Goal: Task Accomplishment & Management: Use online tool/utility

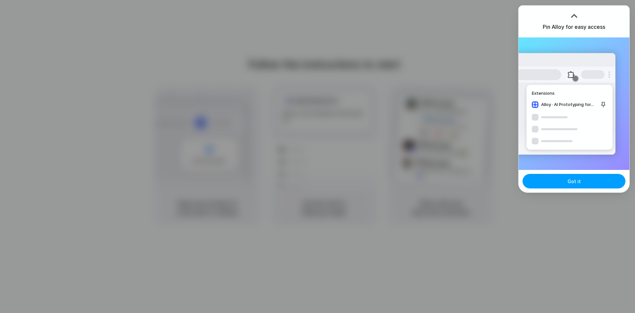
click at [557, 184] on button "Got it" at bounding box center [574, 181] width 103 height 15
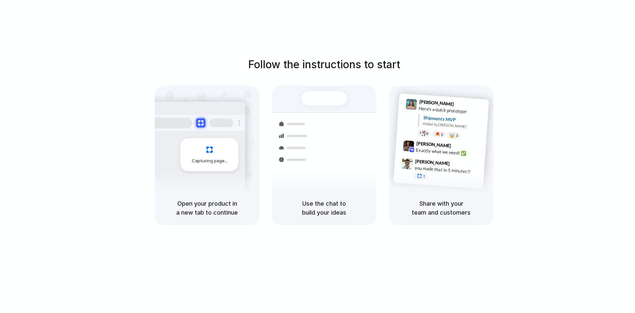
click at [341, 181] on div "Bulk order processing" at bounding box center [364, 184] width 62 height 7
click at [318, 157] on div at bounding box center [318, 157] width 0 height 0
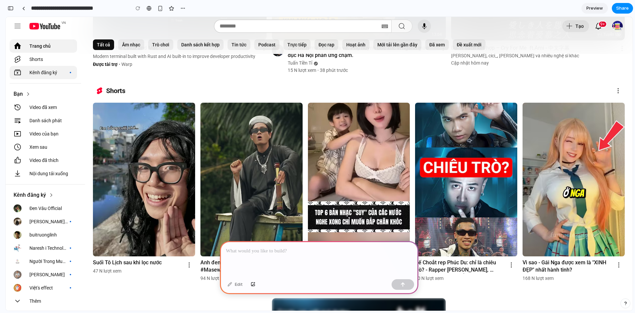
scroll to position [132, 0]
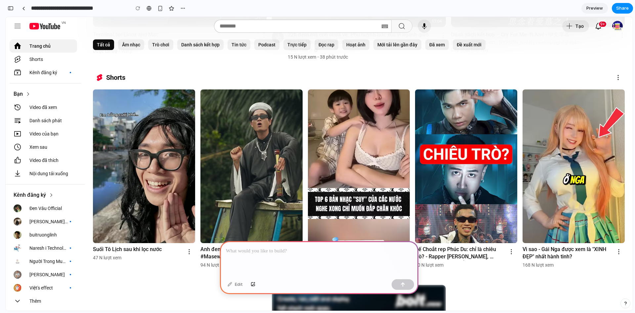
click at [58, 61] on yt-formatted-string "Shorts" at bounding box center [51, 59] width 44 height 7
click at [42, 70] on yt-formatted-string "Kênh đăng ký" at bounding box center [48, 72] width 38 height 7
click at [47, 62] on yt-formatted-string "Shorts" at bounding box center [51, 59] width 44 height 7
click at [49, 145] on yt-formatted-string "Xem sau" at bounding box center [51, 147] width 44 height 7
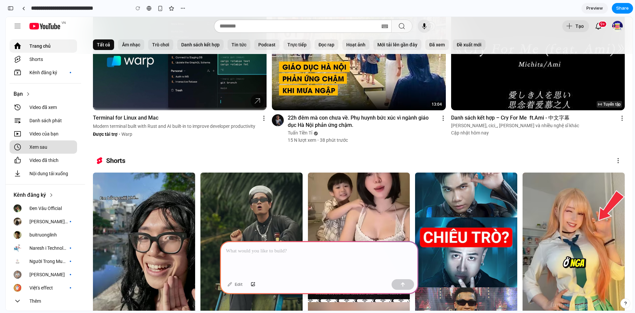
scroll to position [0, 0]
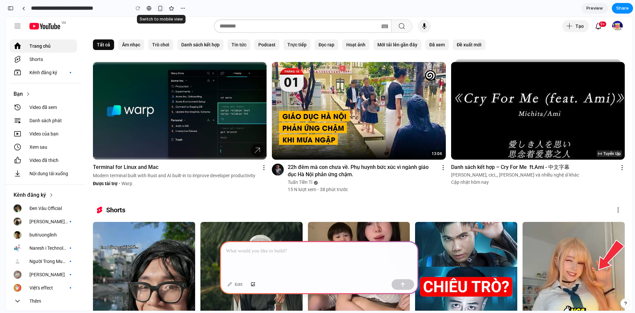
click at [161, 10] on div "button" at bounding box center [161, 9] width 6 height 6
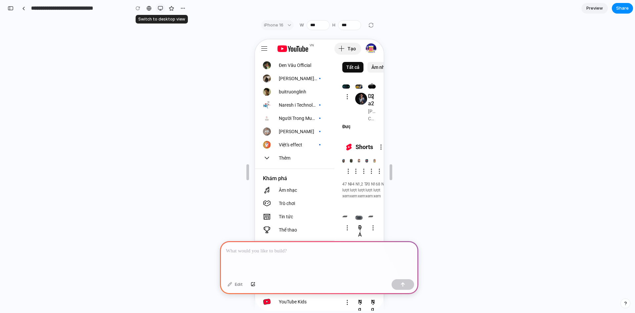
click at [159, 9] on div "button" at bounding box center [160, 8] width 5 height 5
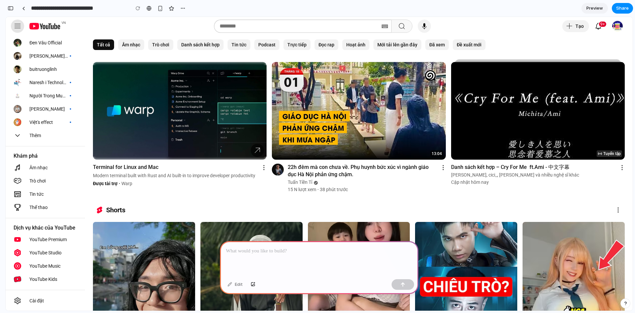
click at [18, 27] on div "Hướng dẫn" at bounding box center [18, 26] width 8 height 8
click at [270, 26] on input "text" at bounding box center [300, 26] width 160 height 8
click at [251, 39] on iron-selector "Tất cả Âm nhạc Trò chơi Danh sách kết hợp Tin tức Podcast Trực tiếp Đọc rap Hoạ…" at bounding box center [289, 44] width 393 height 19
click at [242, 44] on div at bounding box center [239, 44] width 23 height 11
click at [203, 46] on div at bounding box center [200, 44] width 46 height 11
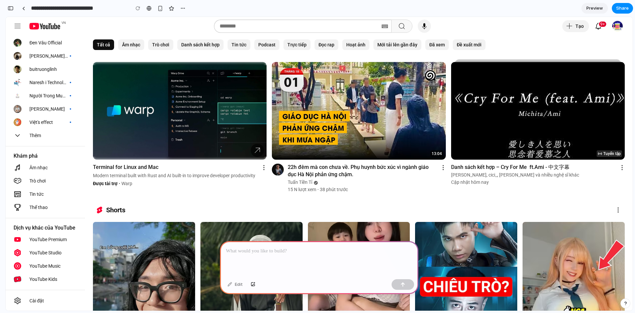
click at [142, 47] on div at bounding box center [131, 44] width 26 height 11
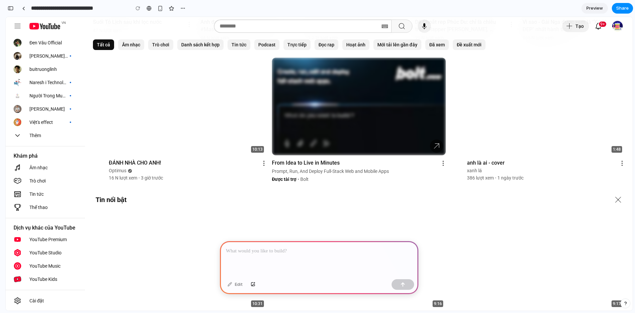
scroll to position [232, 0]
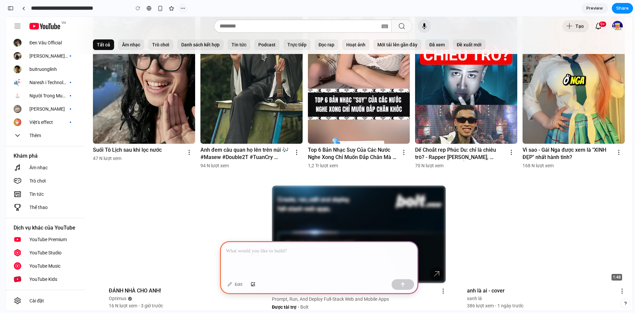
click at [186, 9] on button "button" at bounding box center [183, 8] width 10 height 10
click at [150, 9] on div "Duplicate Delete" at bounding box center [317, 156] width 635 height 313
click at [148, 9] on div at bounding box center [149, 8] width 5 height 5
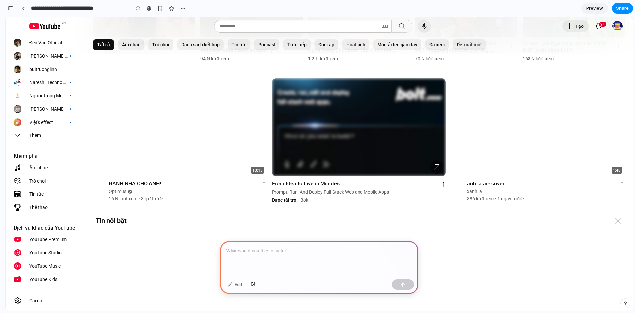
scroll to position [364, 0]
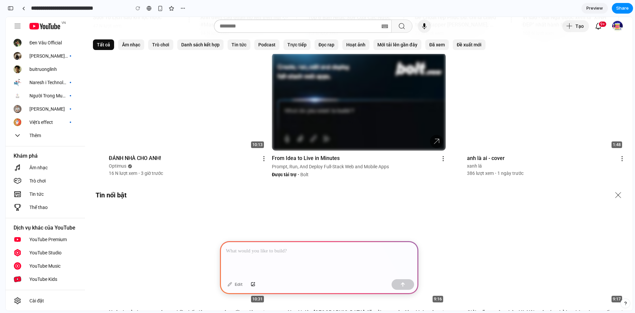
click at [598, 5] on link "Preview" at bounding box center [595, 8] width 26 height 11
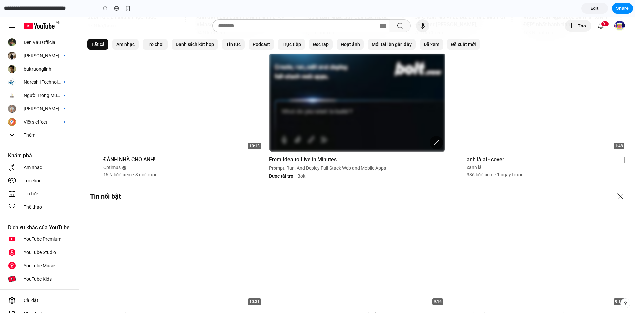
scroll to position [368, 0]
click at [597, 5] on span "Edit" at bounding box center [595, 8] width 8 height 7
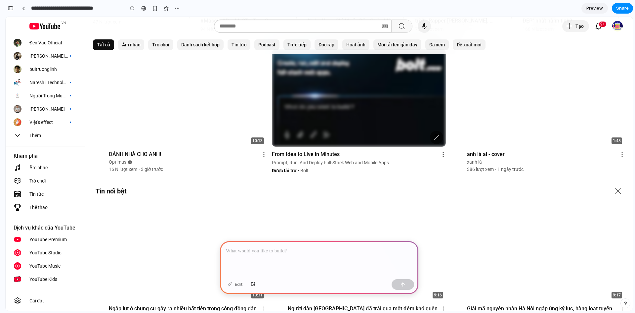
scroll to position [364, 0]
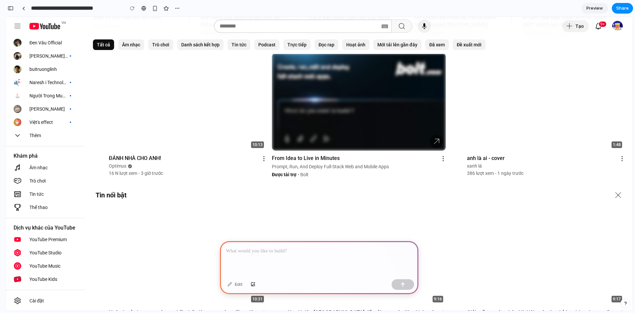
click at [597, 6] on span "Preview" at bounding box center [595, 8] width 17 height 7
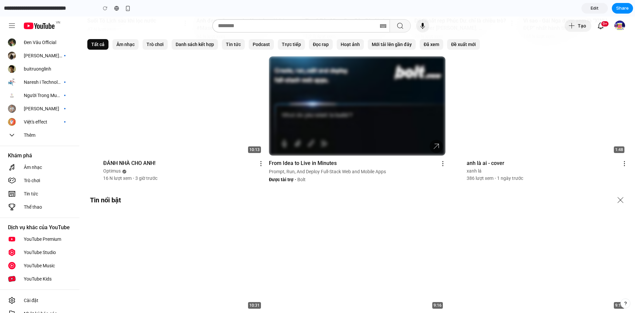
scroll to position [368, 0]
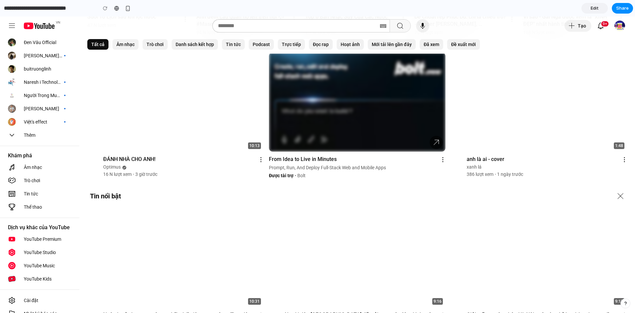
drag, startPoint x: 433, startPoint y: 43, endPoint x: 394, endPoint y: 67, distance: 46.4
click at [593, 6] on span "Edit" at bounding box center [595, 8] width 8 height 7
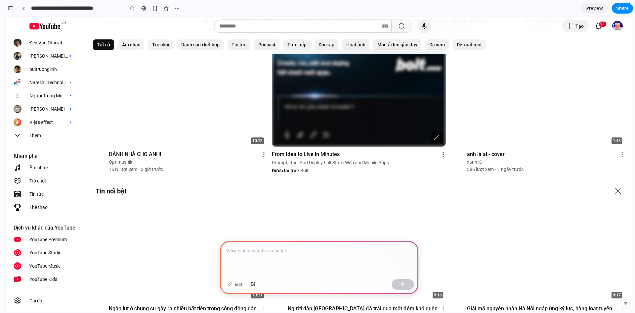
scroll to position [364, 0]
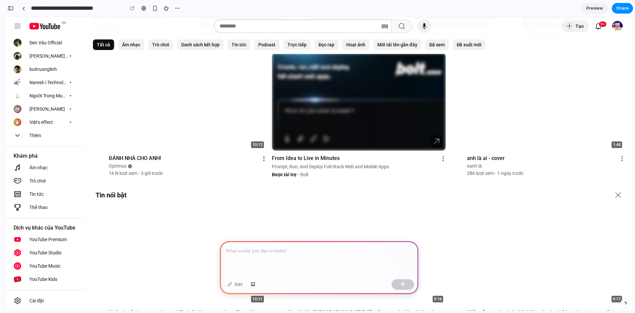
click at [321, 27] on input "text" at bounding box center [300, 26] width 160 height 8
click at [174, 8] on button "button" at bounding box center [177, 8] width 10 height 10
click at [105, 15] on div "Duplicate Delete" at bounding box center [317, 156] width 635 height 313
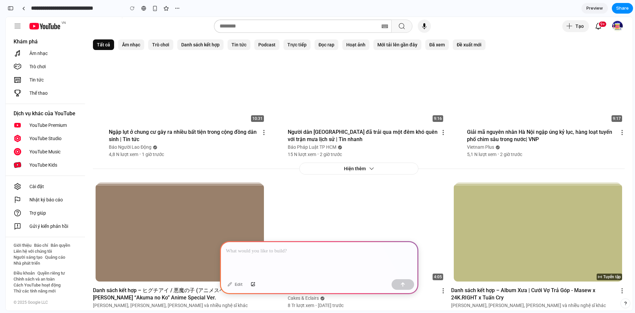
scroll to position [563, 0]
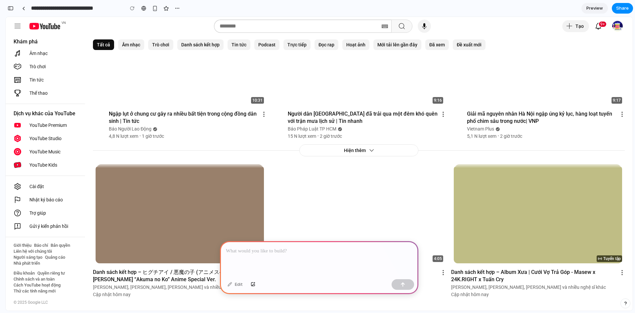
click at [260, 256] on div at bounding box center [319, 258] width 199 height 35
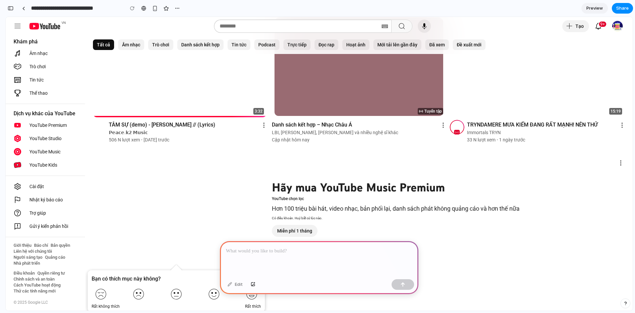
scroll to position [1191, 0]
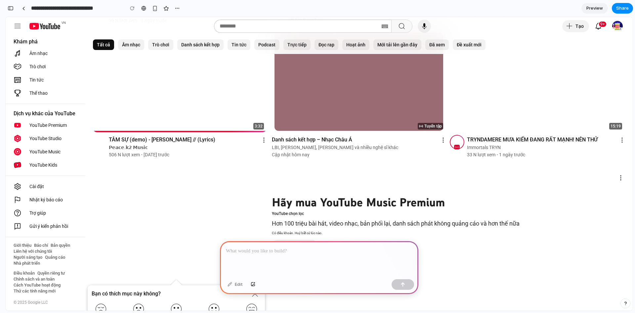
drag, startPoint x: 635, startPoint y: 173, endPoint x: 635, endPoint y: 62, distance: 110.9
click at [635, 62] on div "**********" at bounding box center [320, 156] width 630 height 313
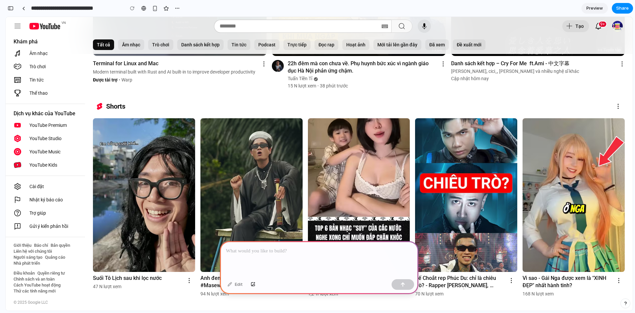
scroll to position [0, 0]
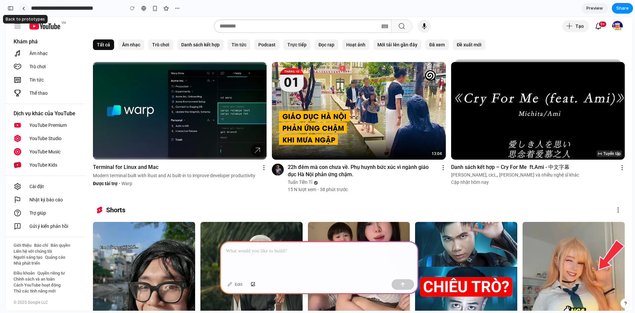
click at [22, 7] on div at bounding box center [23, 9] width 3 height 4
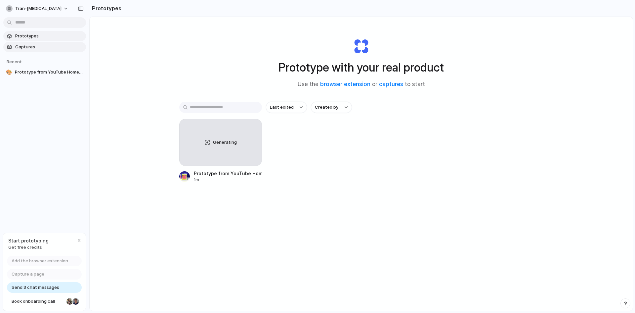
click at [23, 48] on span "Captures" at bounding box center [49, 47] width 68 height 7
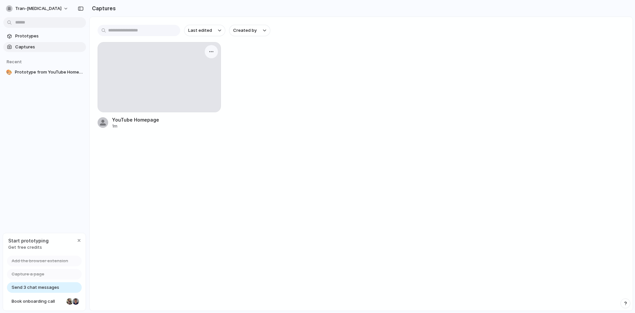
click at [188, 67] on div at bounding box center [159, 76] width 123 height 69
click at [139, 66] on div at bounding box center [159, 76] width 123 height 69
click at [18, 35] on span "Prototypes" at bounding box center [49, 36] width 68 height 7
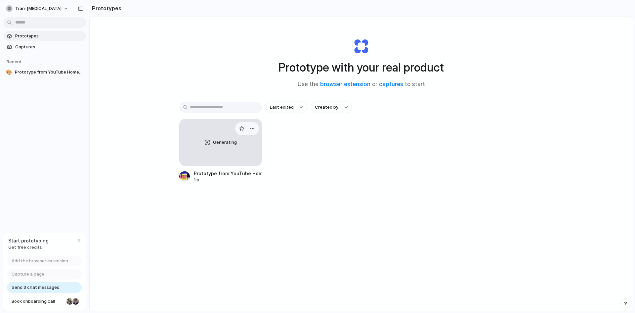
click at [214, 150] on div "Generating" at bounding box center [221, 142] width 82 height 46
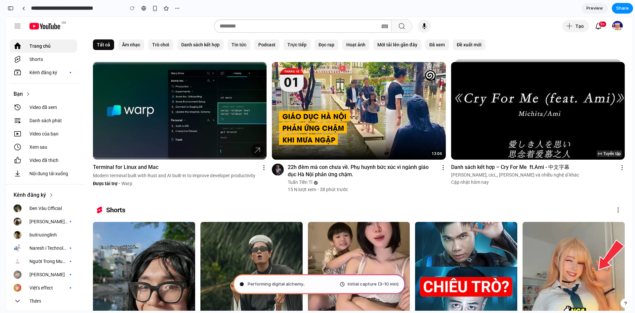
click at [282, 283] on span "Performing digital alchemy .." at bounding box center [276, 284] width 57 height 7
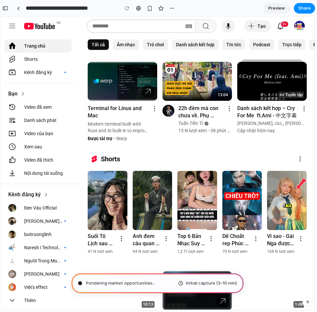
click at [112, 288] on div "Pondering market opportunities ... Initial capture (3–10 min)" at bounding box center [157, 284] width 172 height 20
click at [6, 9] on div "button" at bounding box center [5, 8] width 6 height 5
type input "**********"
